Goal: Task Accomplishment & Management: Manage account settings

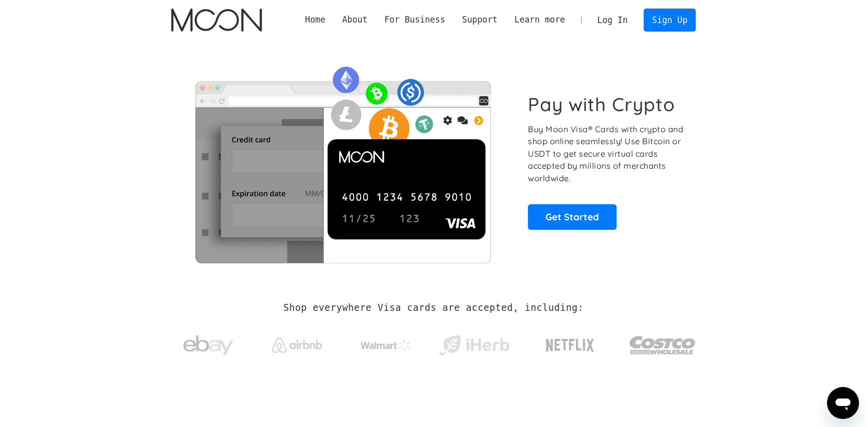
click at [616, 24] on link "Log In" at bounding box center [612, 20] width 47 height 22
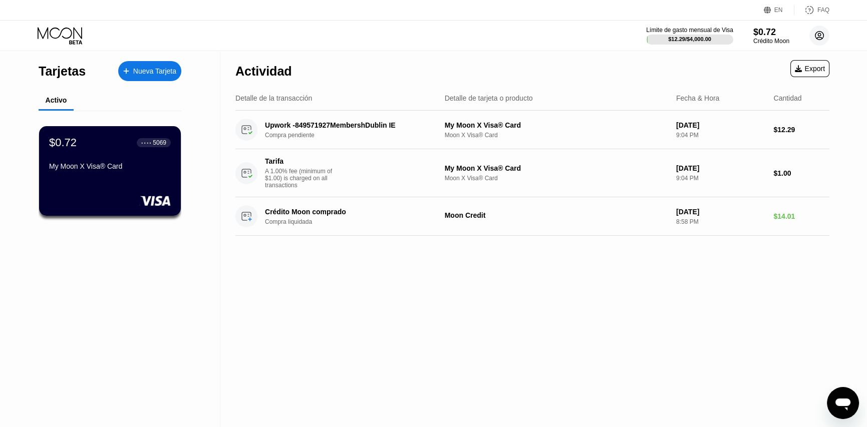
click at [821, 33] on circle at bounding box center [819, 36] width 20 height 20
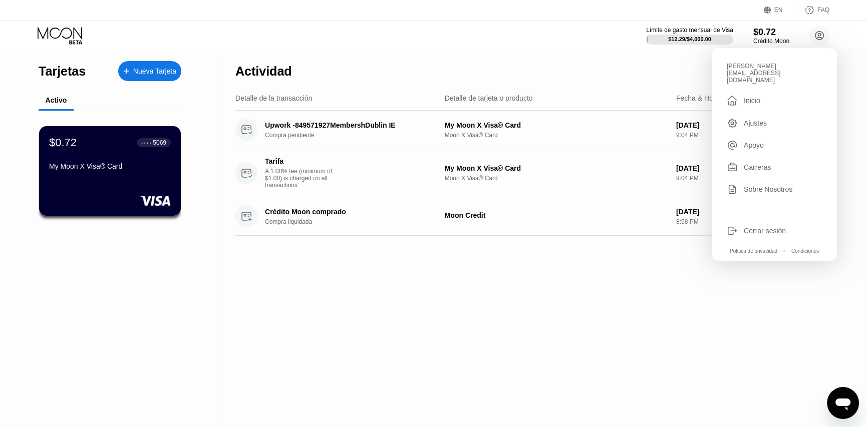
click at [770, 227] on div "Cerrar sesión" at bounding box center [765, 231] width 42 height 8
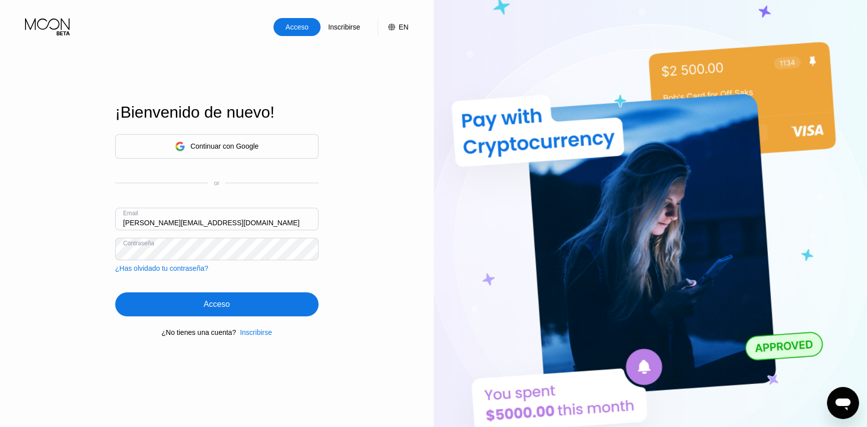
click at [175, 222] on input "warren.kaminski1016@hotmail.com" at bounding box center [216, 219] width 203 height 23
type input "[PERSON_NAME][EMAIL_ADDRESS][DOMAIN_NAME]"
click at [226, 309] on div "Acceso" at bounding box center [217, 305] width 26 height 10
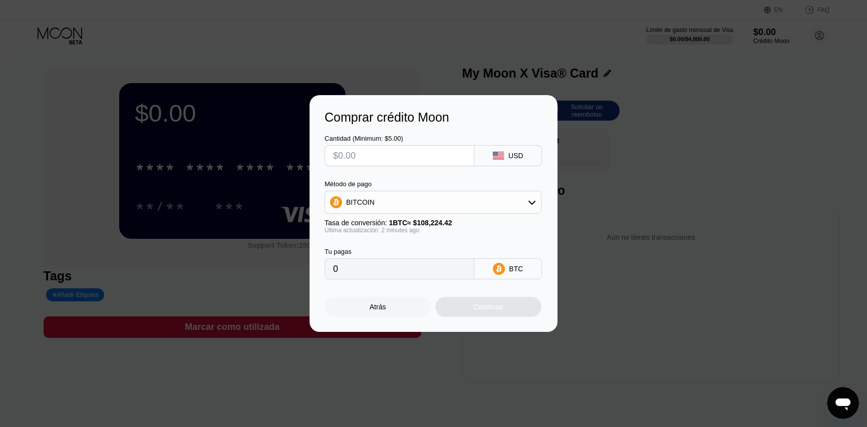
click at [366, 308] on div "Atrás" at bounding box center [378, 307] width 106 height 20
drag, startPoint x: 0, startPoint y: 0, endPoint x: 366, endPoint y: 308, distance: 478.1
click at [366, 308] on div "Atrás" at bounding box center [378, 307] width 106 height 20
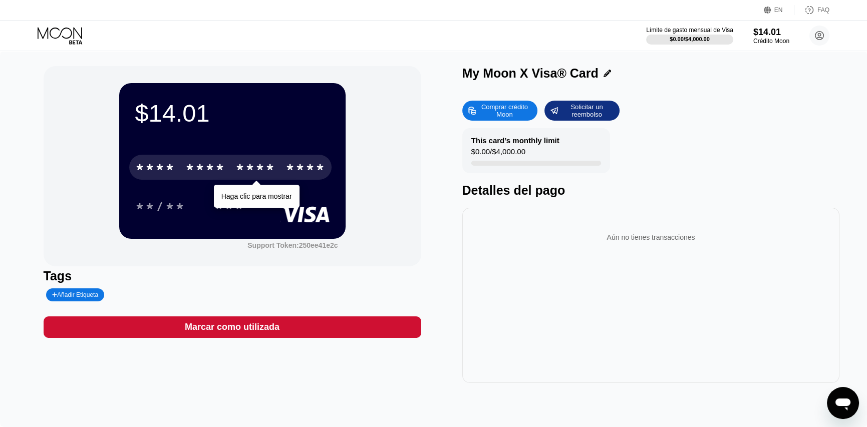
click at [243, 170] on div "* * * *" at bounding box center [255, 169] width 40 height 16
click at [250, 159] on div "* * * * * * * * * * * * 9025" at bounding box center [230, 167] width 202 height 25
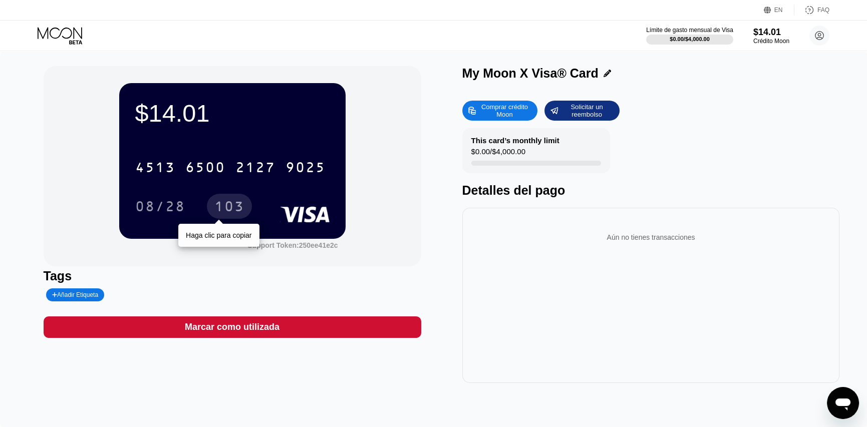
click at [223, 214] on div "103" at bounding box center [229, 208] width 30 height 16
